Goal: Information Seeking & Learning: Learn about a topic

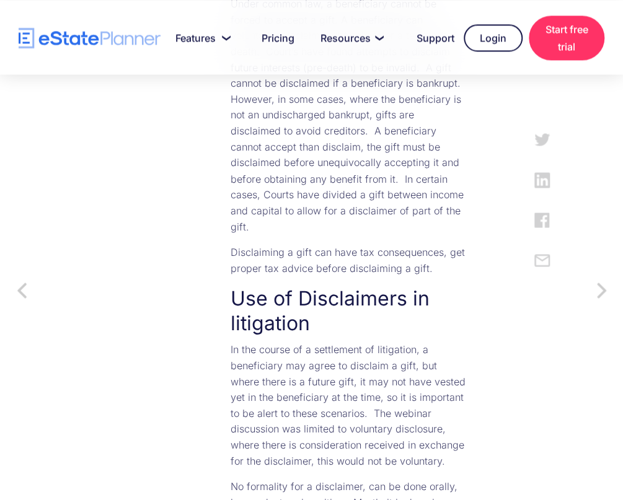
scroll to position [890, 0]
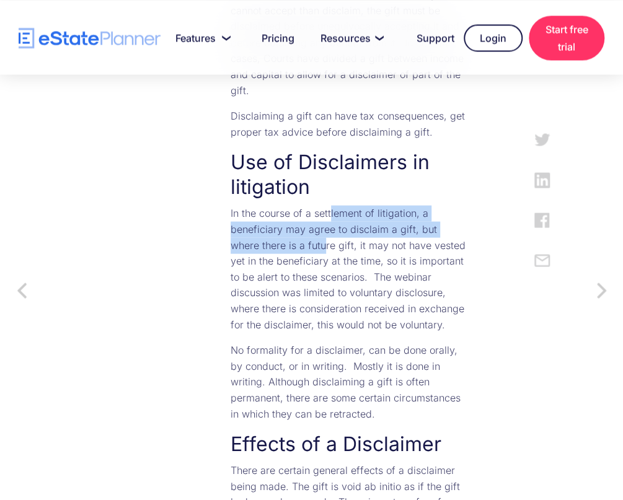
drag, startPoint x: 365, startPoint y: 253, endPoint x: 358, endPoint y: 293, distance: 40.8
click at [358, 293] on p "In the course of a settlement of litigation, a beneficiary may agree to disclai…" at bounding box center [349, 268] width 236 height 127
drag, startPoint x: 358, startPoint y: 293, endPoint x: 329, endPoint y: 267, distance: 39.5
click at [329, 267] on p "In the course of a settlement of litigation, a beneficiary may agree to disclai…" at bounding box center [349, 268] width 236 height 127
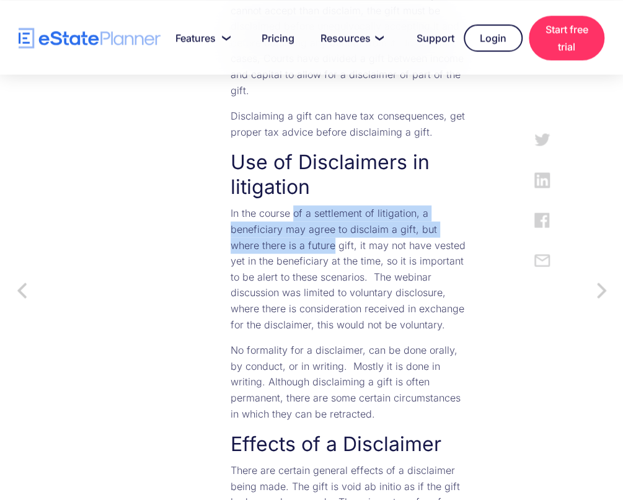
click at [329, 267] on p "In the course of a settlement of litigation, a beneficiary may agree to disclai…" at bounding box center [349, 268] width 236 height 127
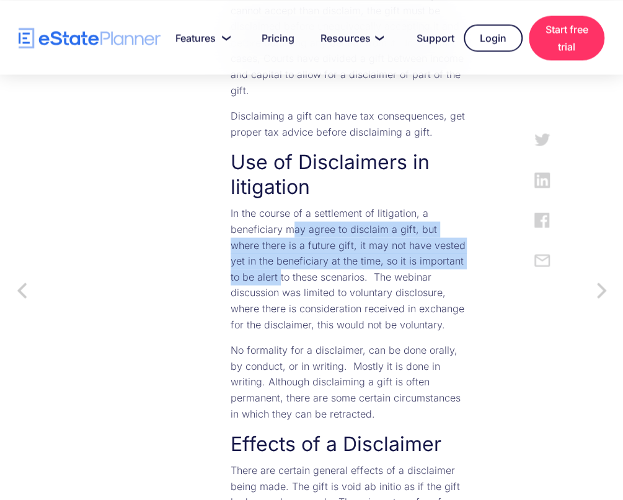
drag, startPoint x: 379, startPoint y: 322, endPoint x: 330, endPoint y: 272, distance: 70.1
click at [330, 272] on p "In the course of a settlement of litigation, a beneficiary may agree to disclai…" at bounding box center [349, 268] width 236 height 127
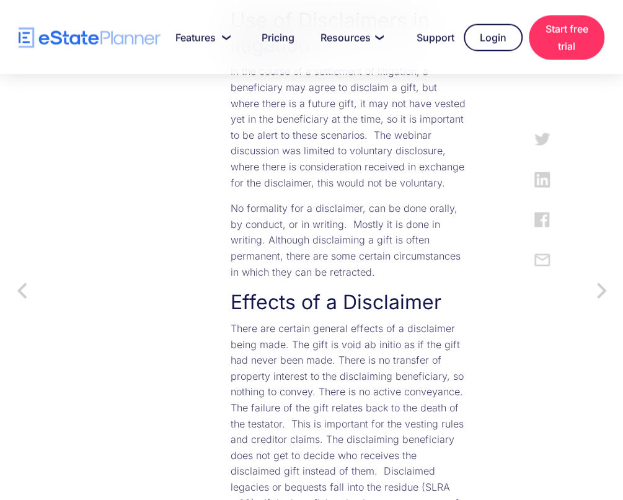
click at [428, 280] on p "No formality for a disclaimer, can be done orally, by conduct, or in writing. M…" at bounding box center [349, 240] width 236 height 79
click at [420, 280] on p "No formality for a disclaimer, can be done orally, by conduct, or in writing. M…" at bounding box center [349, 240] width 236 height 79
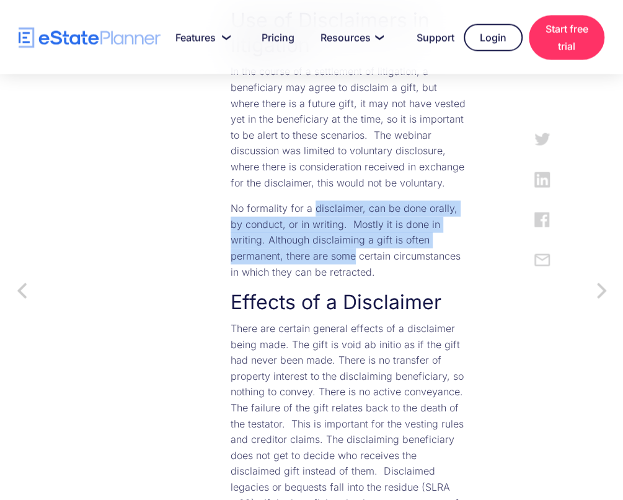
drag, startPoint x: 420, startPoint y: 317, endPoint x: 392, endPoint y: 257, distance: 67.1
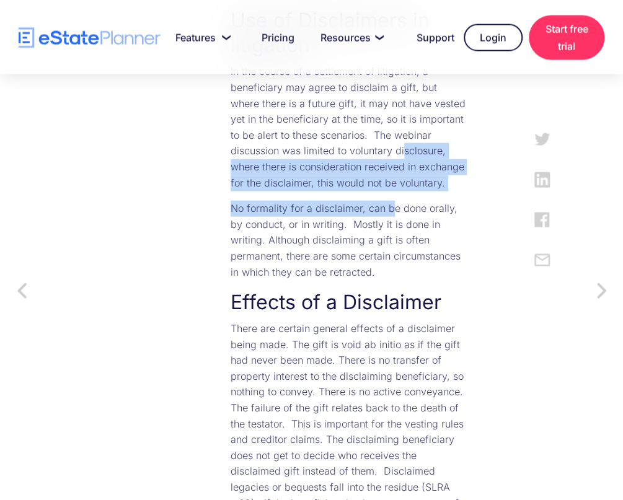
drag, startPoint x: 365, startPoint y: 222, endPoint x: 425, endPoint y: 263, distance: 73.6
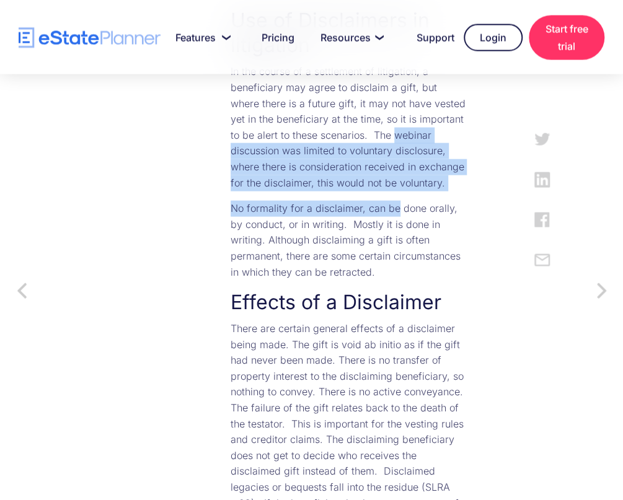
drag, startPoint x: 425, startPoint y: 263, endPoint x: 356, endPoint y: 200, distance: 93.9
click at [356, 191] on p "In the course of a settlement of litigation, a beneficiary may agree to disclai…" at bounding box center [349, 127] width 236 height 127
drag, startPoint x: 356, startPoint y: 200, endPoint x: 401, endPoint y: 257, distance: 72.4
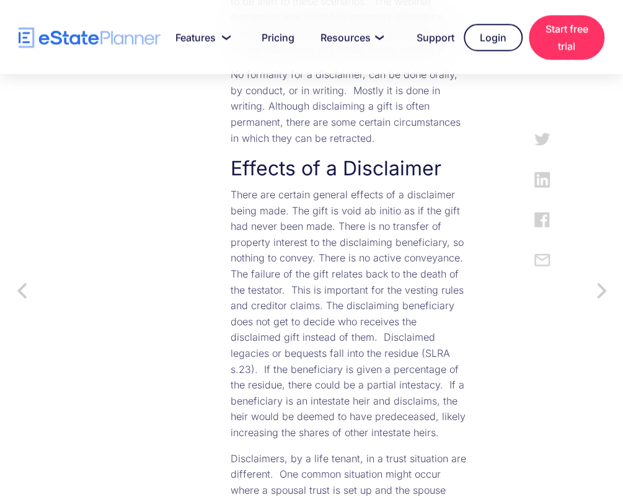
scroll to position [1167, 0]
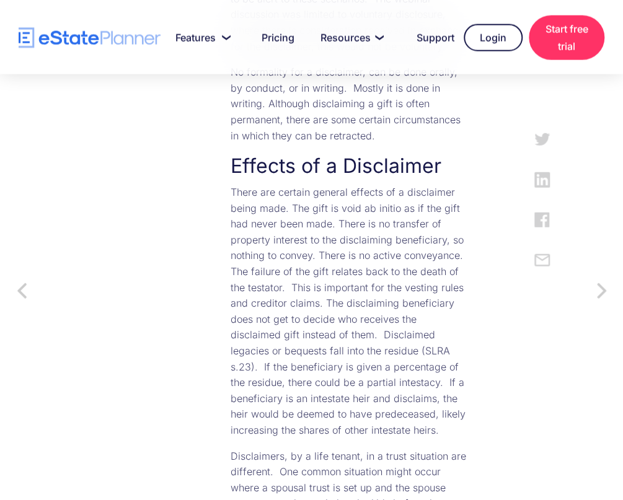
drag, startPoint x: 387, startPoint y: 139, endPoint x: 327, endPoint y: 97, distance: 73.4
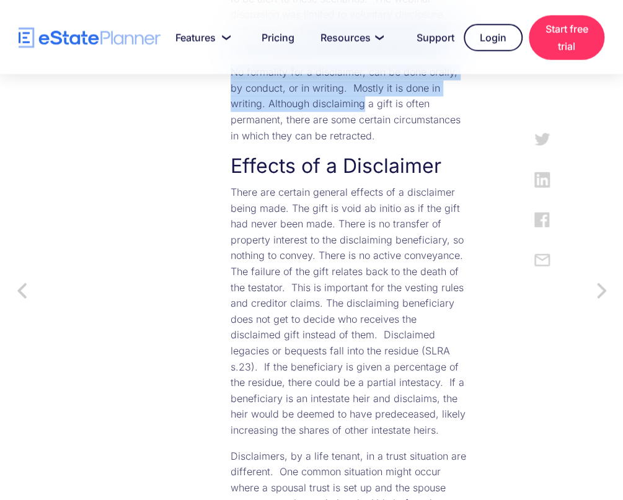
drag, startPoint x: 327, startPoint y: 97, endPoint x: 398, endPoint y: 164, distance: 97.4
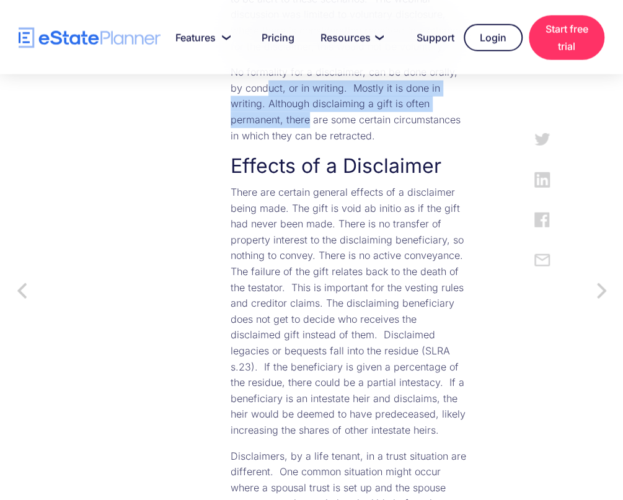
drag, startPoint x: 378, startPoint y: 188, endPoint x: 333, endPoint y: 154, distance: 57.0
click at [333, 144] on p "No formality for a disclaimer, can be done orally, by conduct, or in writing. M…" at bounding box center [349, 103] width 236 height 79
drag, startPoint x: 333, startPoint y: 154, endPoint x: 379, endPoint y: 184, distance: 55.2
click at [379, 144] on p "No formality for a disclaimer, can be done orally, by conduct, or in writing. M…" at bounding box center [349, 103] width 236 height 79
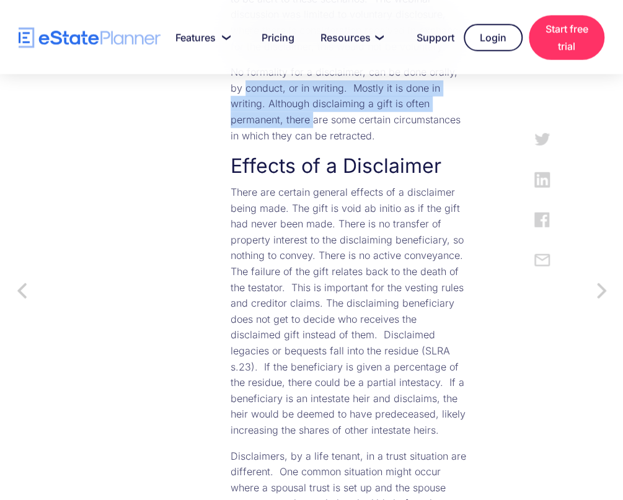
scroll to position [1288, 0]
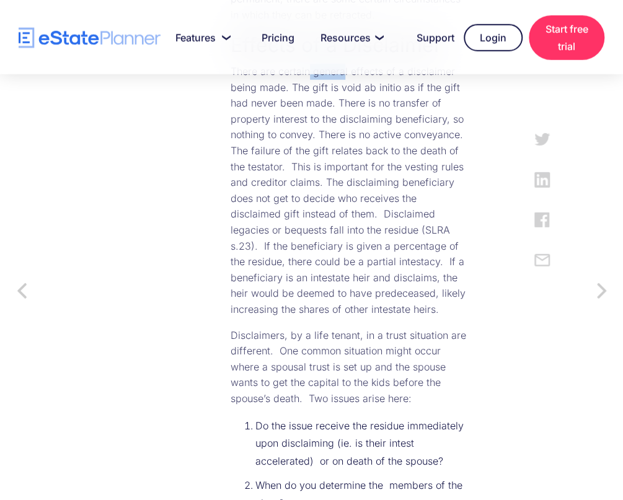
drag, startPoint x: 379, startPoint y: 184, endPoint x: 341, endPoint y: 183, distance: 38.4
click at [341, 183] on p "There are certain general effects of a disclaimer being made. The gift is void …" at bounding box center [349, 191] width 236 height 254
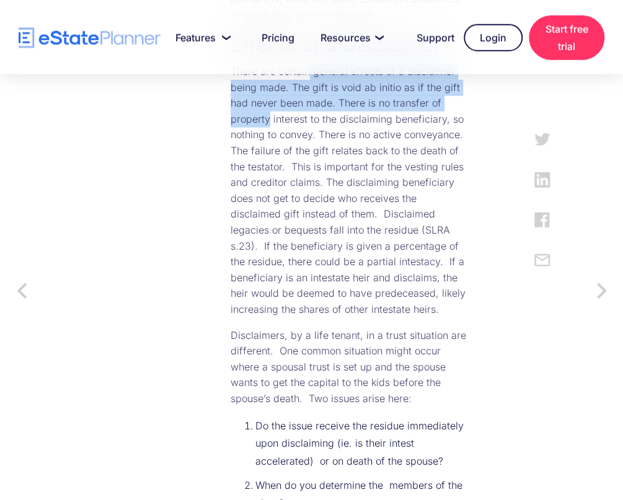
drag, startPoint x: 341, startPoint y: 183, endPoint x: 369, endPoint y: 217, distance: 44.1
click at [369, 217] on p "There are certain general effects of a disclaimer being made. The gift is void …" at bounding box center [349, 191] width 236 height 254
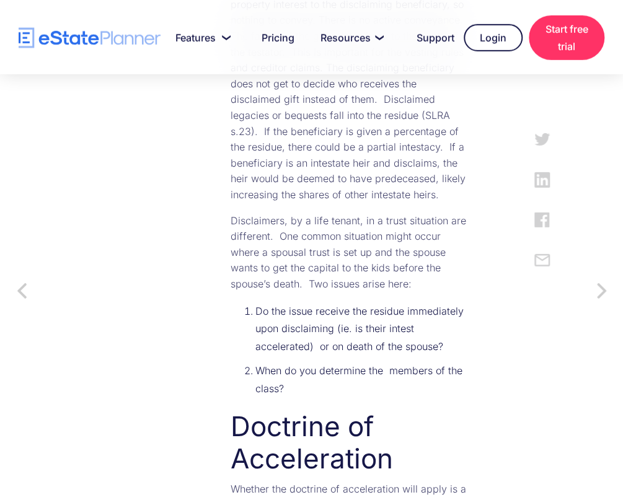
scroll to position [1404, 0]
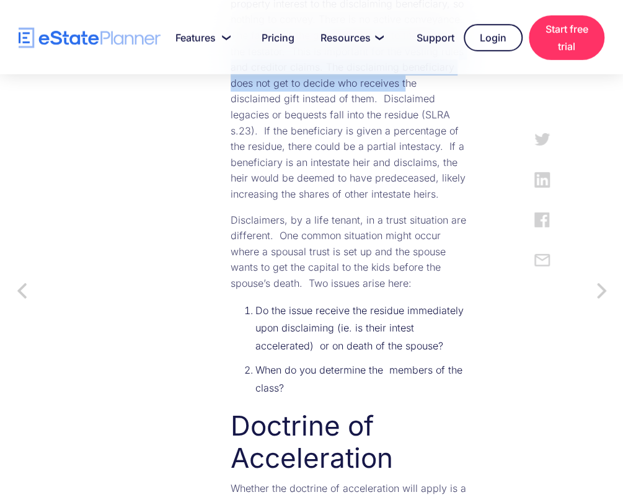
drag, startPoint x: 369, startPoint y: 217, endPoint x: 335, endPoint y: 180, distance: 50.0
click at [335, 180] on p "There are certain general effects of a disclaimer being made. The gift is void …" at bounding box center [349, 76] width 236 height 254
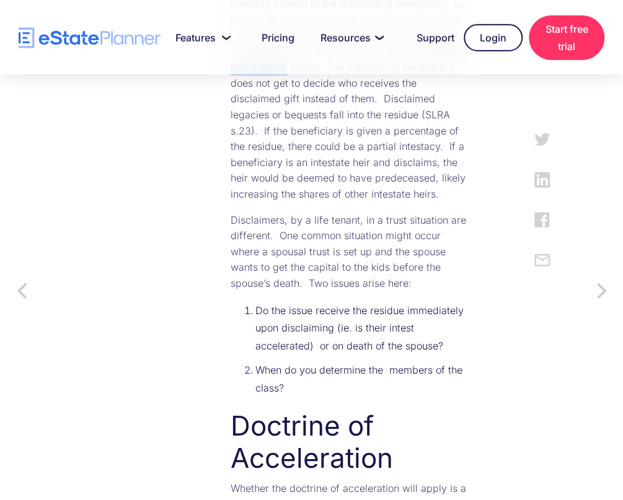
drag, startPoint x: 335, startPoint y: 180, endPoint x: 378, endPoint y: 192, distance: 44.8
click at [378, 192] on p "There are certain general effects of a disclaimer being made. The gift is void …" at bounding box center [349, 76] width 236 height 254
click at [382, 203] on p "There are certain general effects of a disclaimer being made. The gift is void …" at bounding box center [349, 76] width 236 height 254
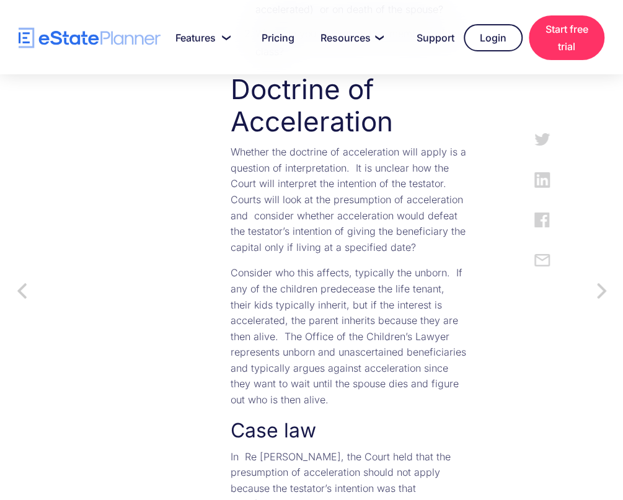
scroll to position [1804, 0]
